Goal: Transaction & Acquisition: Purchase product/service

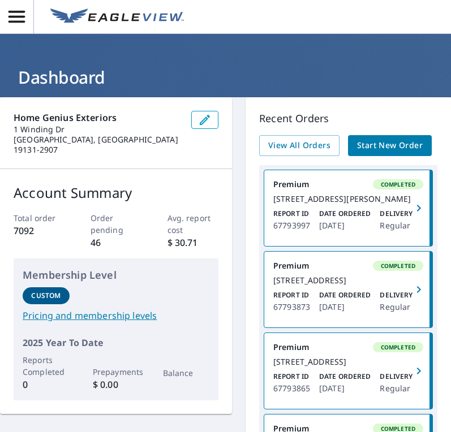
click at [380, 141] on span "Start New Order" at bounding box center [390, 146] width 66 height 14
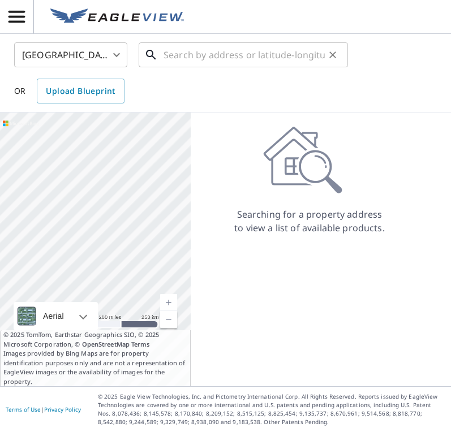
click at [188, 53] on input "text" at bounding box center [243, 55] width 161 height 32
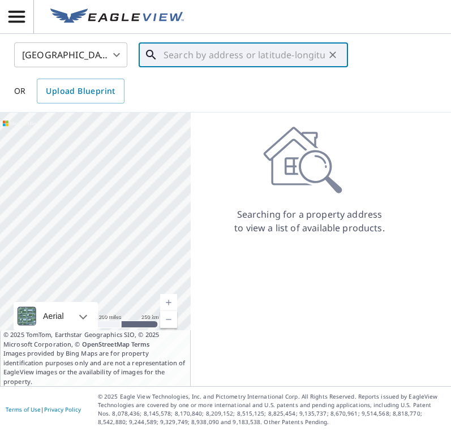
click at [183, 55] on input "text" at bounding box center [243, 55] width 161 height 32
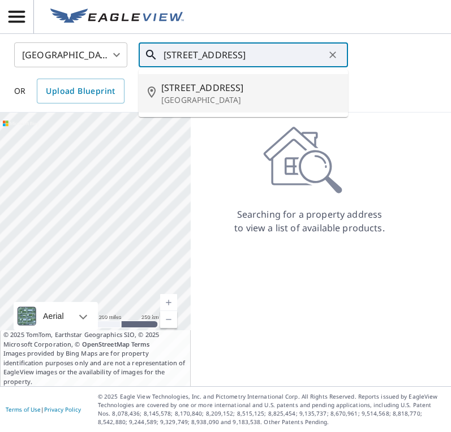
click at [185, 106] on li "[STREET_ADDRESS]" at bounding box center [243, 93] width 209 height 38
type input "[STREET_ADDRESS]"
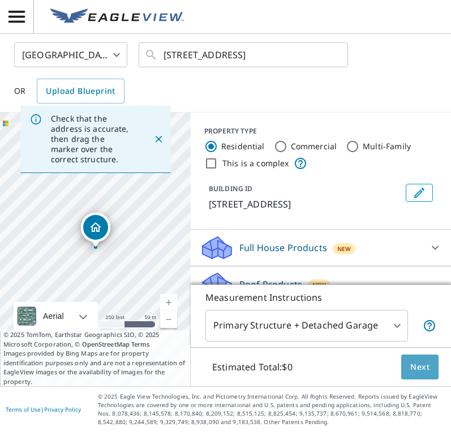
click at [422, 365] on span "Next" at bounding box center [419, 367] width 19 height 14
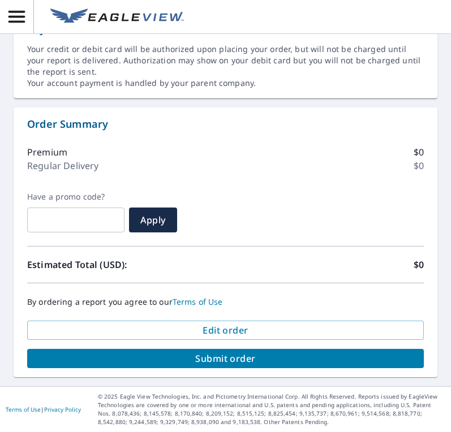
click at [259, 361] on span "Submit order" at bounding box center [225, 358] width 378 height 12
checkbox input "true"
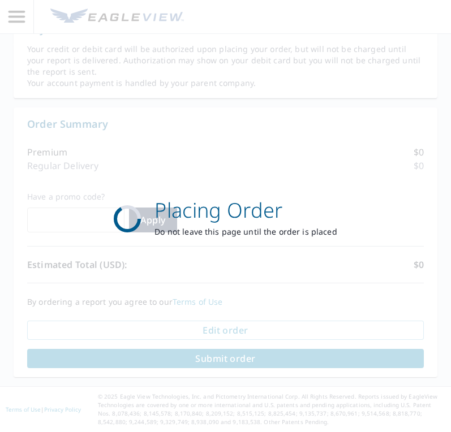
scroll to position [504, 0]
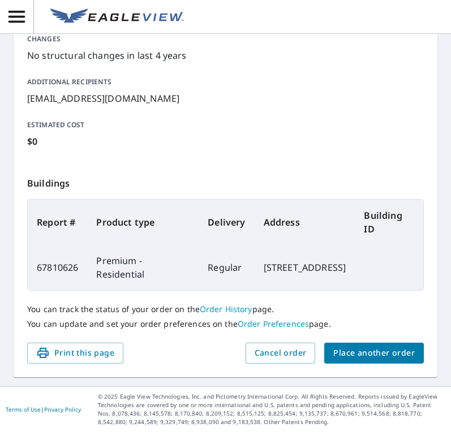
scroll to position [273, 0]
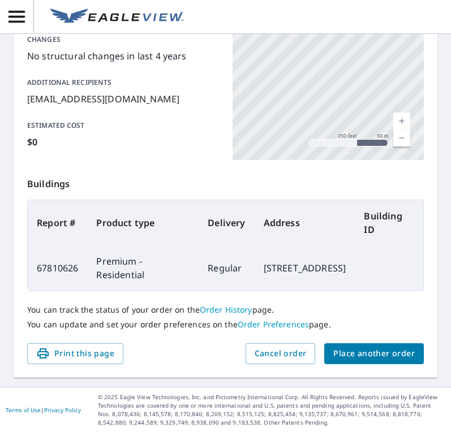
click at [352, 357] on span "Place another order" at bounding box center [373, 354] width 81 height 14
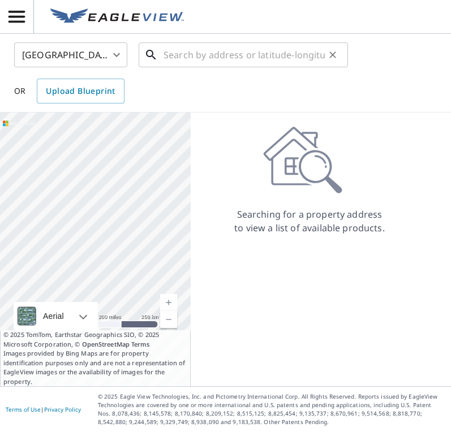
click at [179, 58] on input "text" at bounding box center [243, 55] width 161 height 32
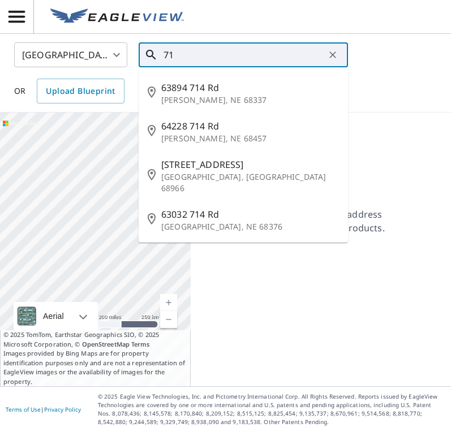
type input "7"
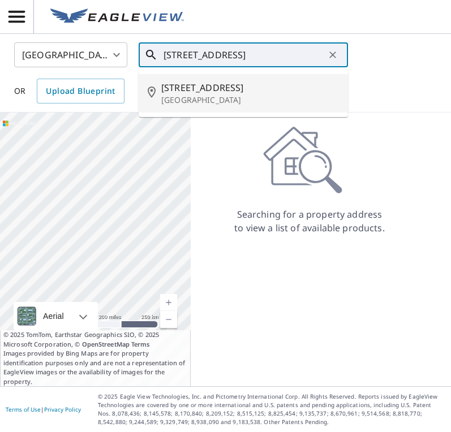
click at [174, 94] on p "[GEOGRAPHIC_DATA]" at bounding box center [250, 99] width 178 height 11
type input "[STREET_ADDRESS]"
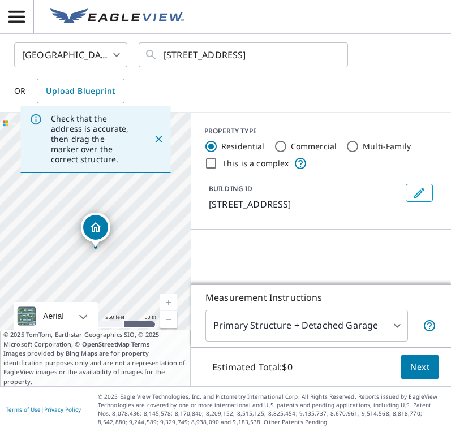
click at [413, 365] on span "Next" at bounding box center [419, 367] width 19 height 14
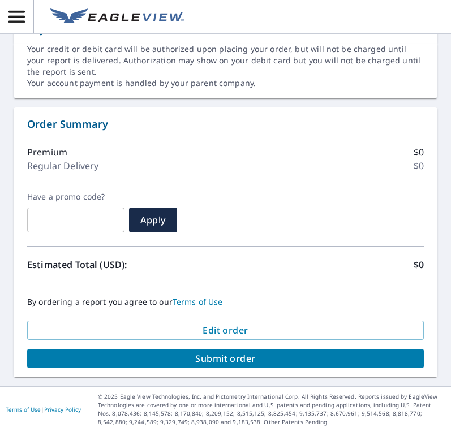
click at [352, 363] on span "Submit order" at bounding box center [225, 358] width 378 height 12
checkbox input "true"
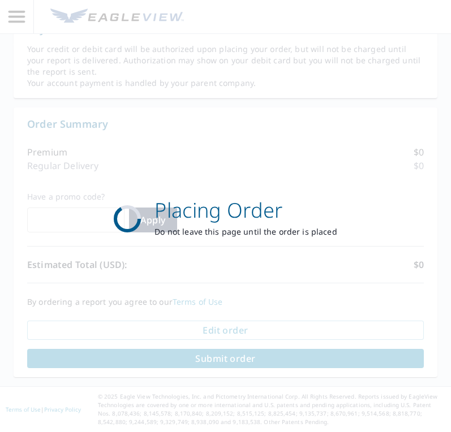
scroll to position [504, 0]
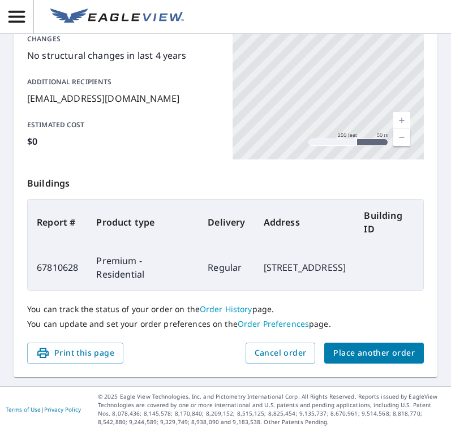
scroll to position [273, 0]
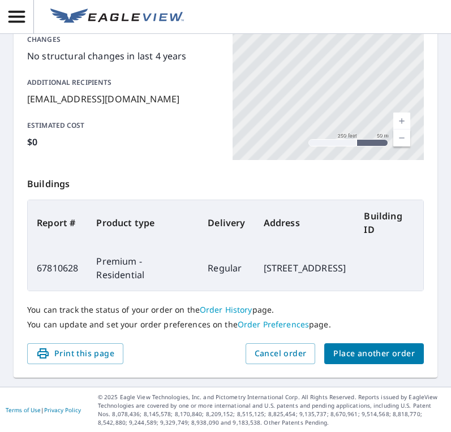
click at [348, 357] on span "Place another order" at bounding box center [373, 354] width 81 height 14
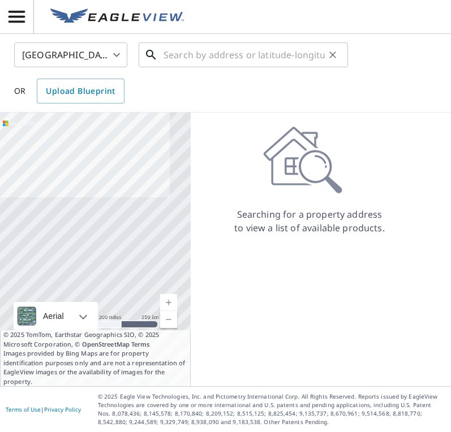
click at [199, 61] on input "text" at bounding box center [243, 55] width 161 height 32
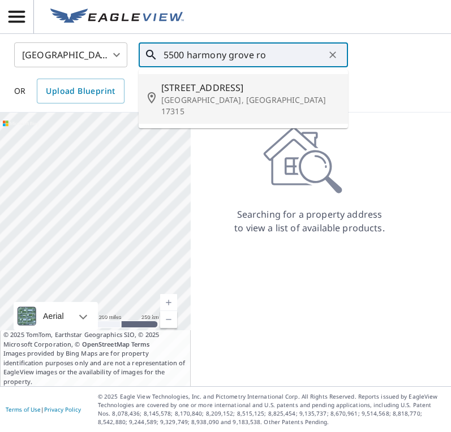
click at [191, 97] on p "[GEOGRAPHIC_DATA], [GEOGRAPHIC_DATA] 17315" at bounding box center [250, 105] width 178 height 23
type input "[STREET_ADDRESS]"
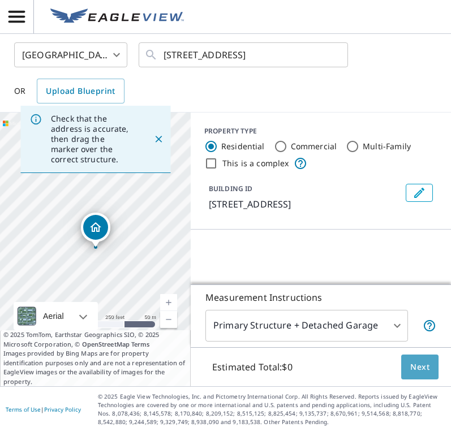
click at [417, 370] on span "Next" at bounding box center [419, 367] width 19 height 14
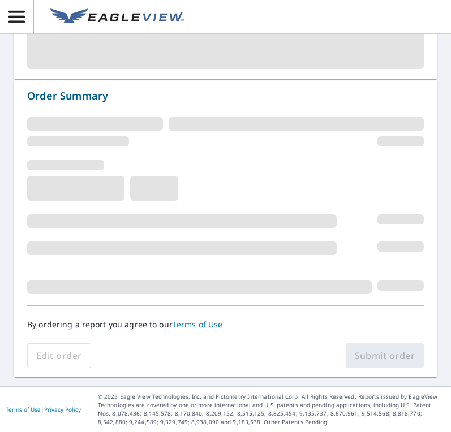
scroll to position [948, 0]
click at [20, 189] on div "Order Summary By ordering a report you agree to our Terms of Use Edit order Sub…" at bounding box center [226, 228] width 424 height 298
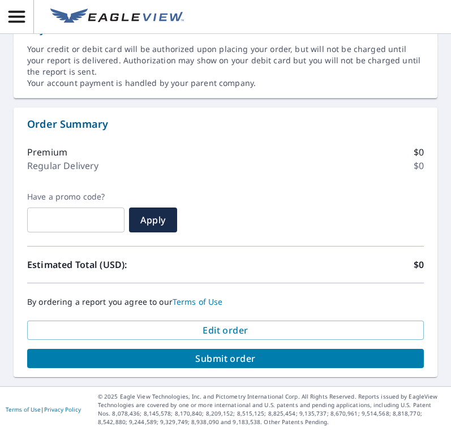
scroll to position [588, 0]
click at [138, 357] on span "Submit order" at bounding box center [225, 358] width 378 height 12
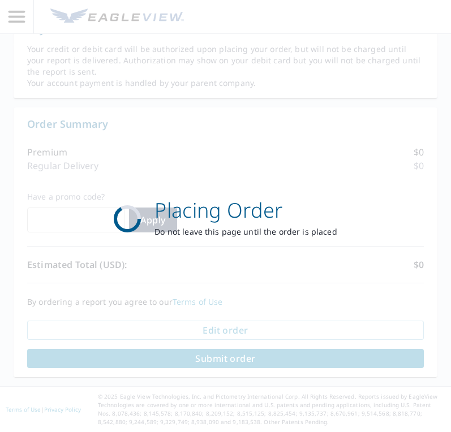
checkbox input "true"
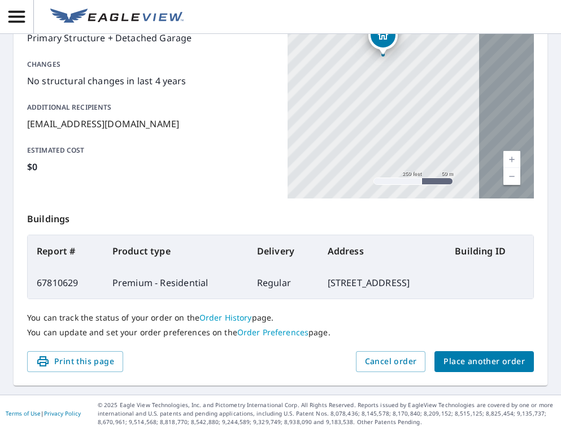
scroll to position [234, 0]
